Goal: Find specific page/section: Find specific page/section

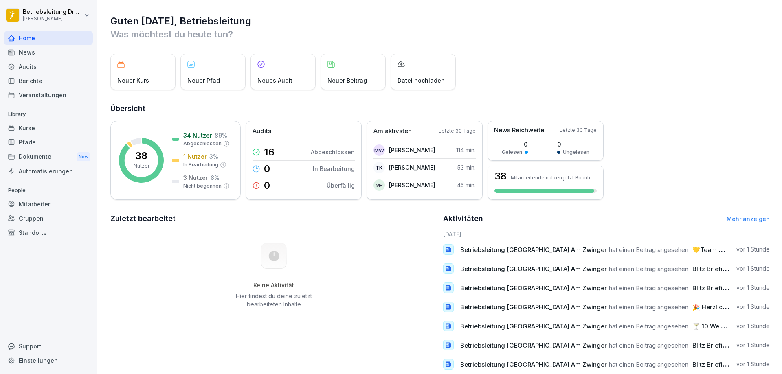
click at [52, 50] on div "News" at bounding box center [48, 52] width 89 height 14
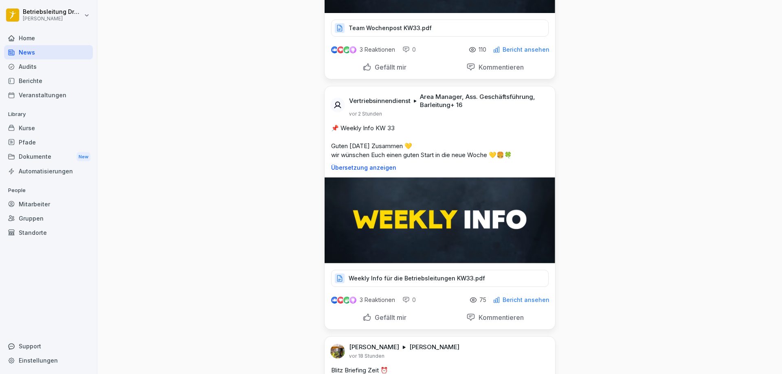
scroll to position [41, 0]
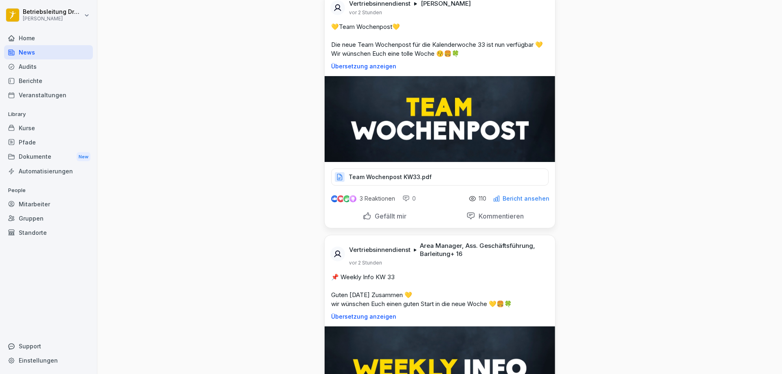
click at [40, 85] on div "Berichte" at bounding box center [48, 81] width 89 height 14
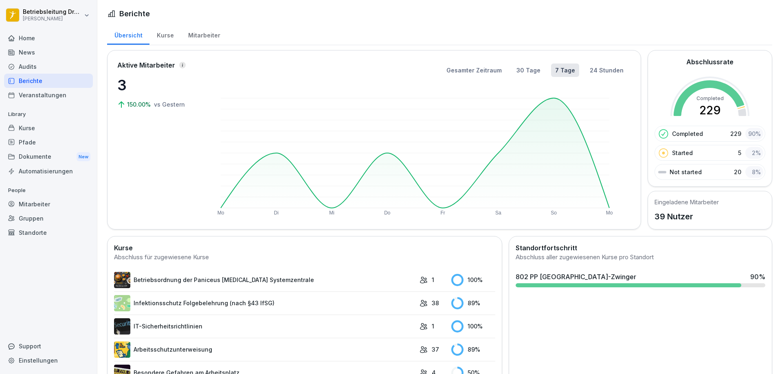
click at [194, 35] on div "Mitarbeiter" at bounding box center [204, 34] width 46 height 21
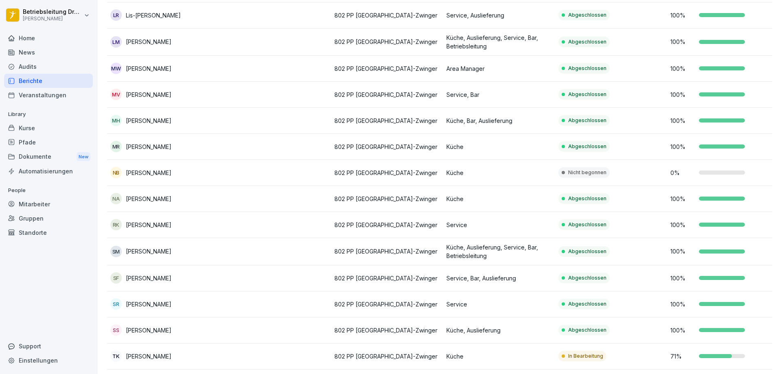
scroll to position [651, 0]
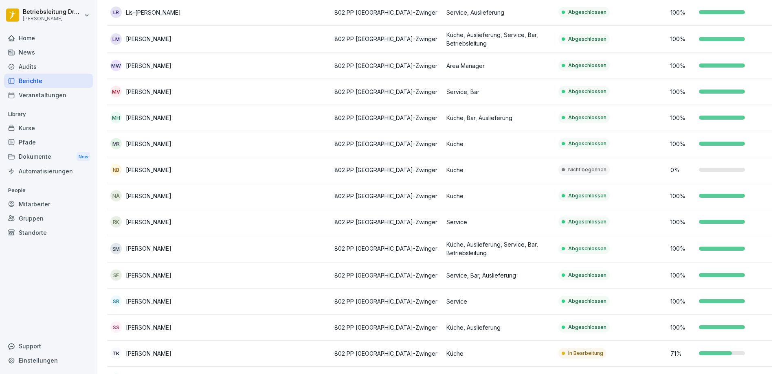
click at [138, 166] on p "[PERSON_NAME]" at bounding box center [149, 170] width 46 height 9
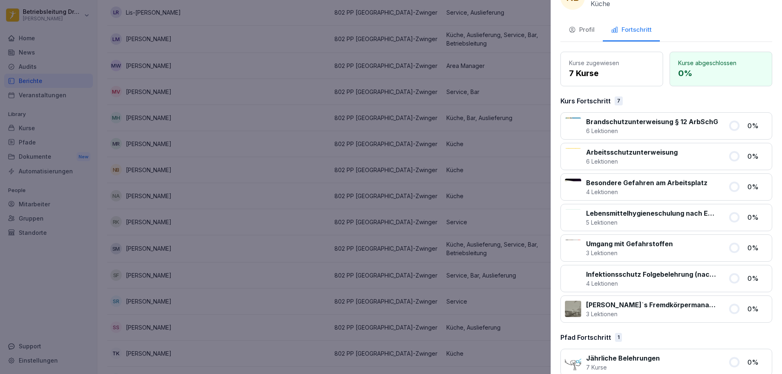
scroll to position [39, 0]
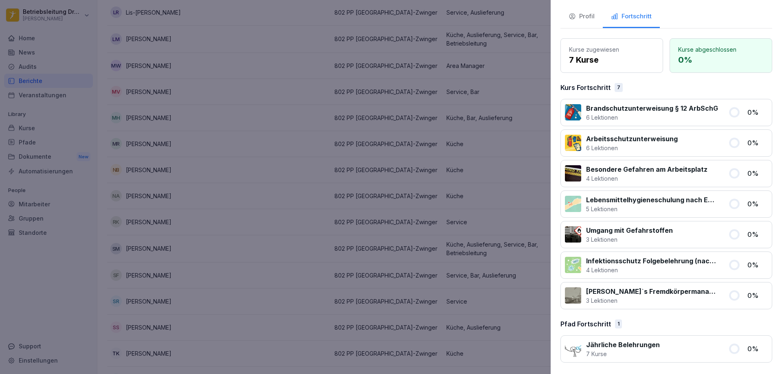
click at [227, 133] on div at bounding box center [391, 187] width 782 height 374
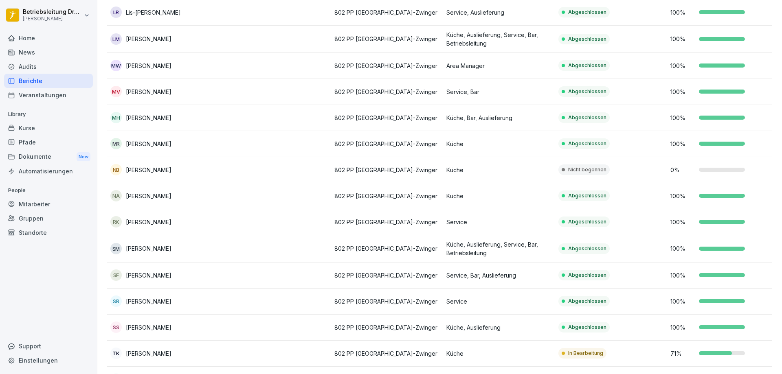
click at [48, 206] on div "Mitarbeiter" at bounding box center [48, 204] width 89 height 14
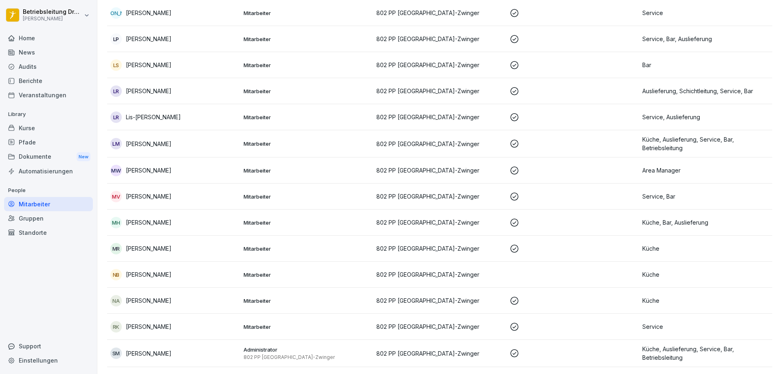
scroll to position [578, 0]
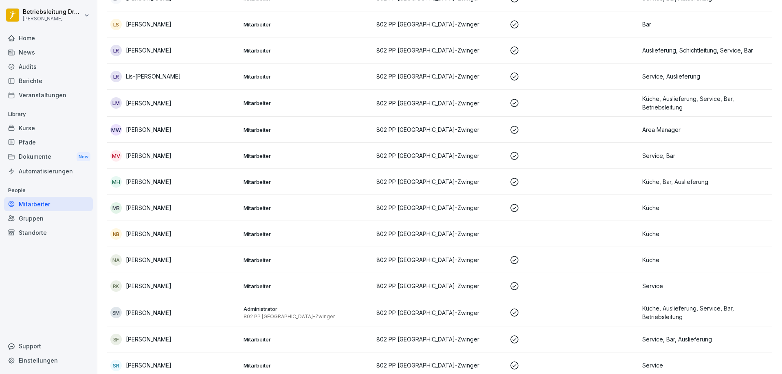
click at [150, 232] on p "[PERSON_NAME]" at bounding box center [149, 234] width 46 height 9
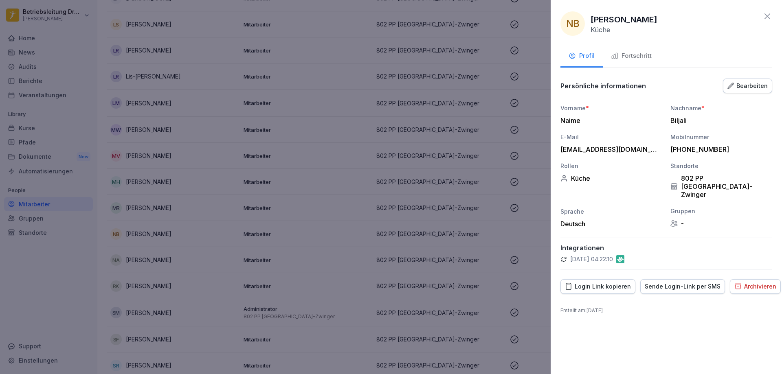
click at [743, 87] on div "Bearbeiten" at bounding box center [747, 85] width 40 height 9
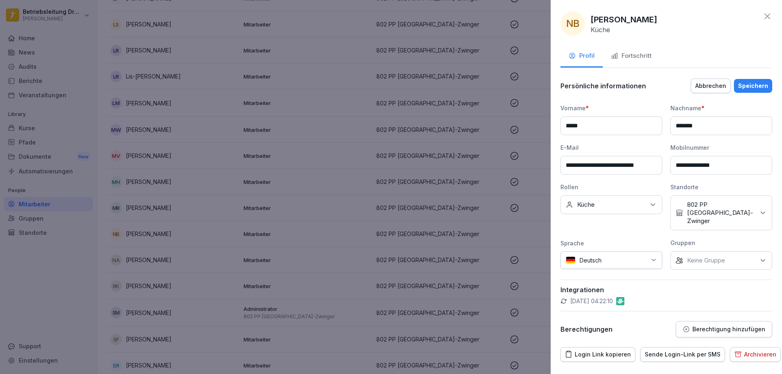
click at [713, 85] on div "Abbrechen" at bounding box center [710, 85] width 31 height 9
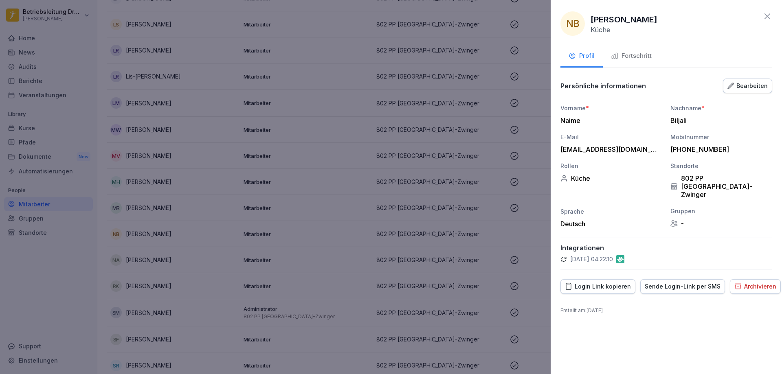
click at [735, 284] on icon "button" at bounding box center [738, 286] width 6 height 5
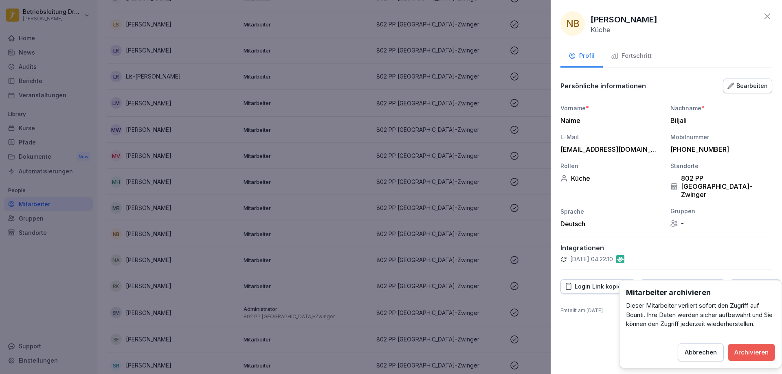
click at [745, 346] on button "Archivieren" at bounding box center [751, 352] width 47 height 17
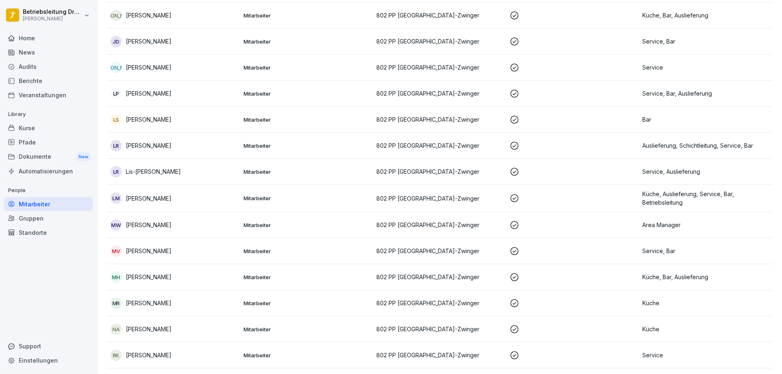
scroll to position [481, 0]
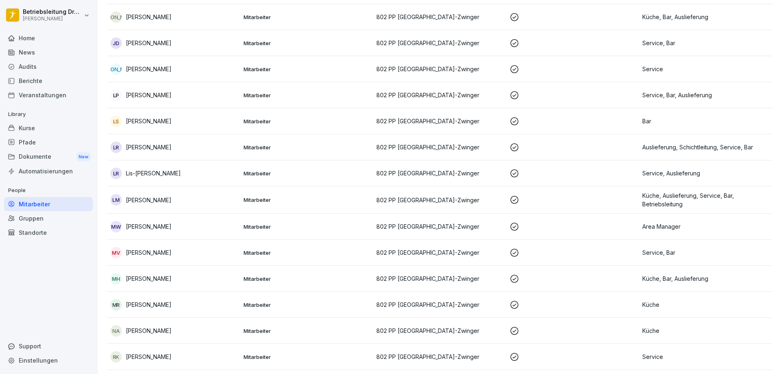
click at [46, 76] on div "Berichte" at bounding box center [48, 81] width 89 height 14
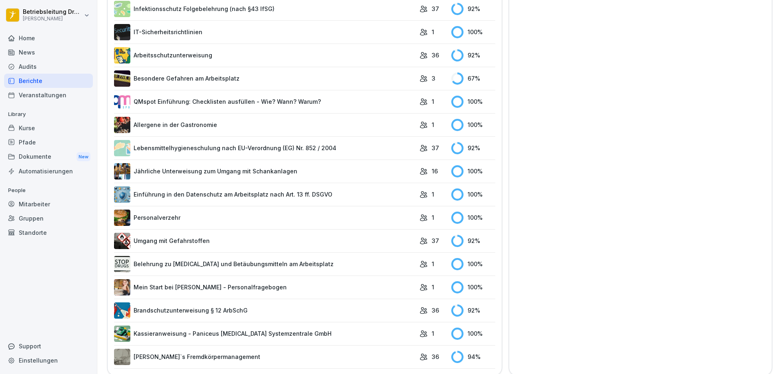
scroll to position [9, 0]
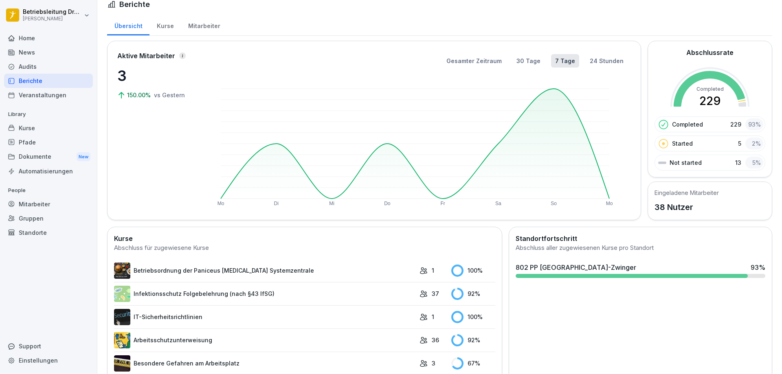
click at [197, 22] on div "Mitarbeiter" at bounding box center [204, 25] width 46 height 21
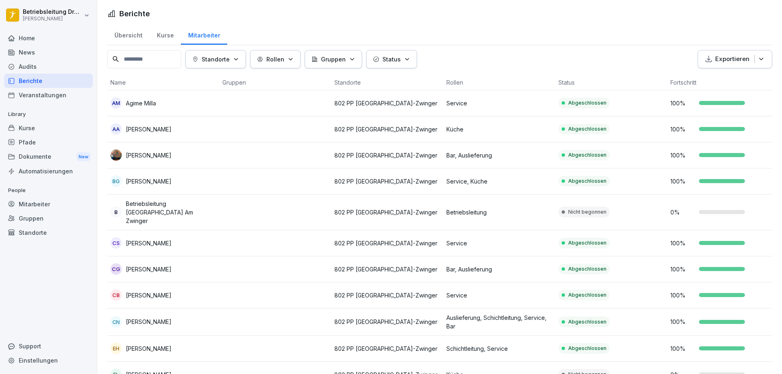
click at [284, 57] on p "Rollen" at bounding box center [275, 59] width 18 height 9
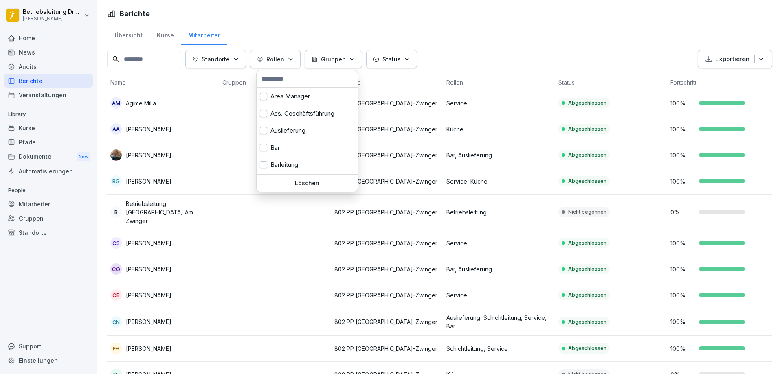
click at [346, 26] on html "Betriebsleitung [GEOGRAPHIC_DATA] Am [PERSON_NAME] Home News Audits Berichte Ve…" at bounding box center [391, 187] width 782 height 374
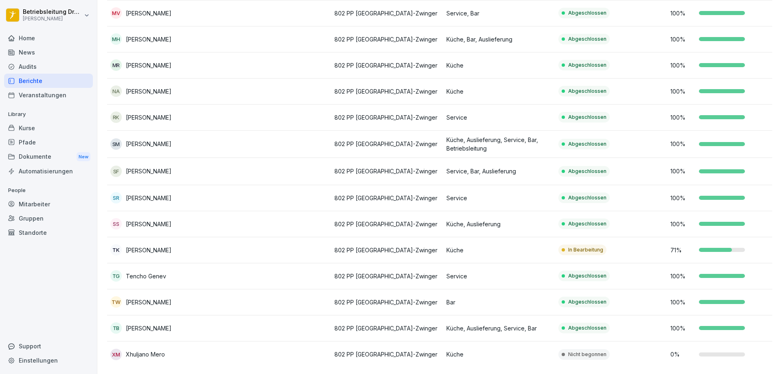
scroll to position [734, 0]
